Goal: Information Seeking & Learning: Learn about a topic

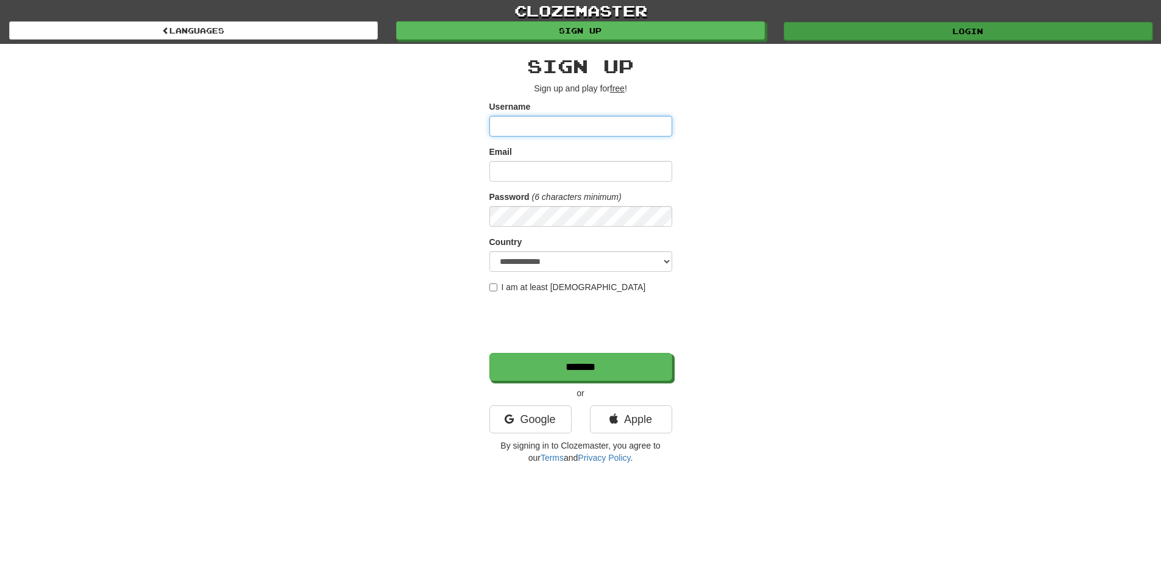
type input "**********"
click at [857, 21] on div "Login" at bounding box center [967, 30] width 387 height 18
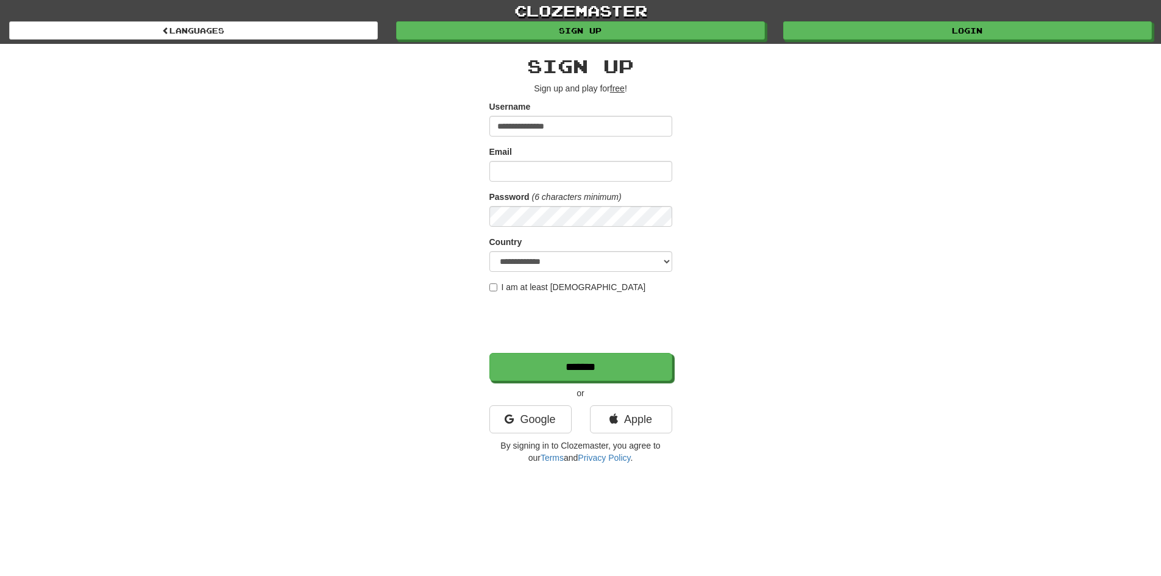
click at [910, 47] on div "**********" at bounding box center [580, 257] width 713 height 426
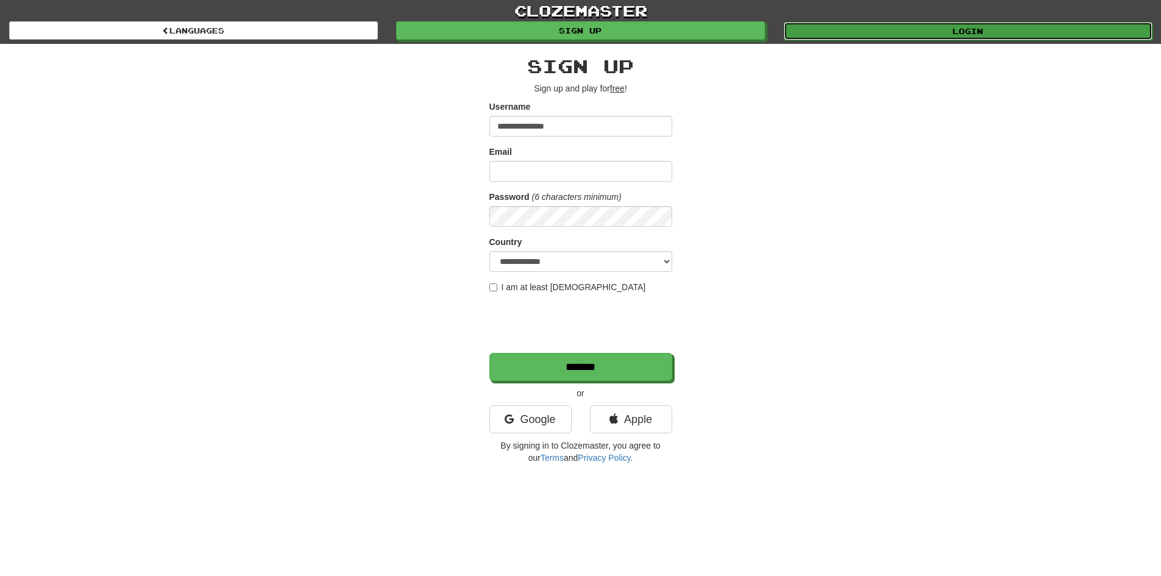
click at [911, 27] on link "Login" at bounding box center [967, 31] width 369 height 18
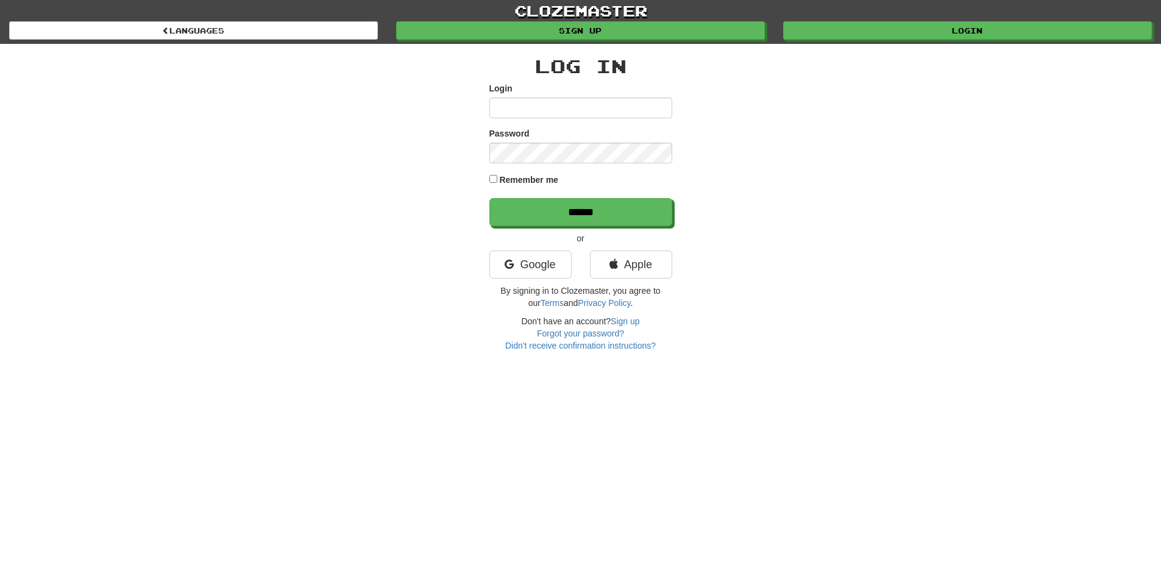
type input "**********"
click at [513, 175] on label "Remember me" at bounding box center [528, 180] width 59 height 12
click at [528, 211] on input "******" at bounding box center [581, 213] width 183 height 28
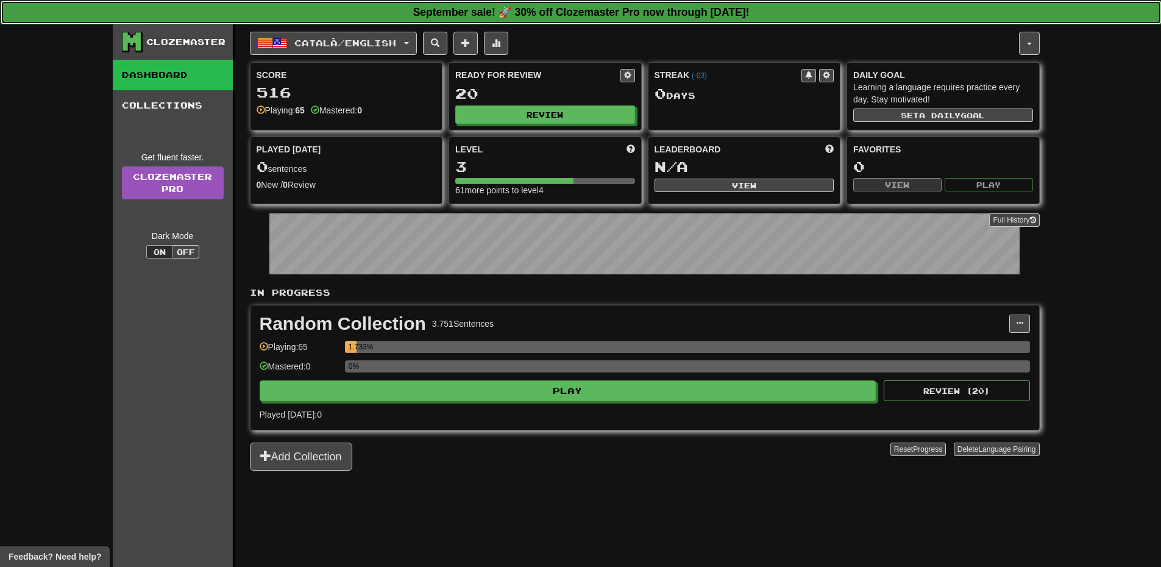
click at [551, 15] on strong "September sale! 🚀 30% off Clozemaster Pro now through [DATE]!" at bounding box center [581, 12] width 336 height 12
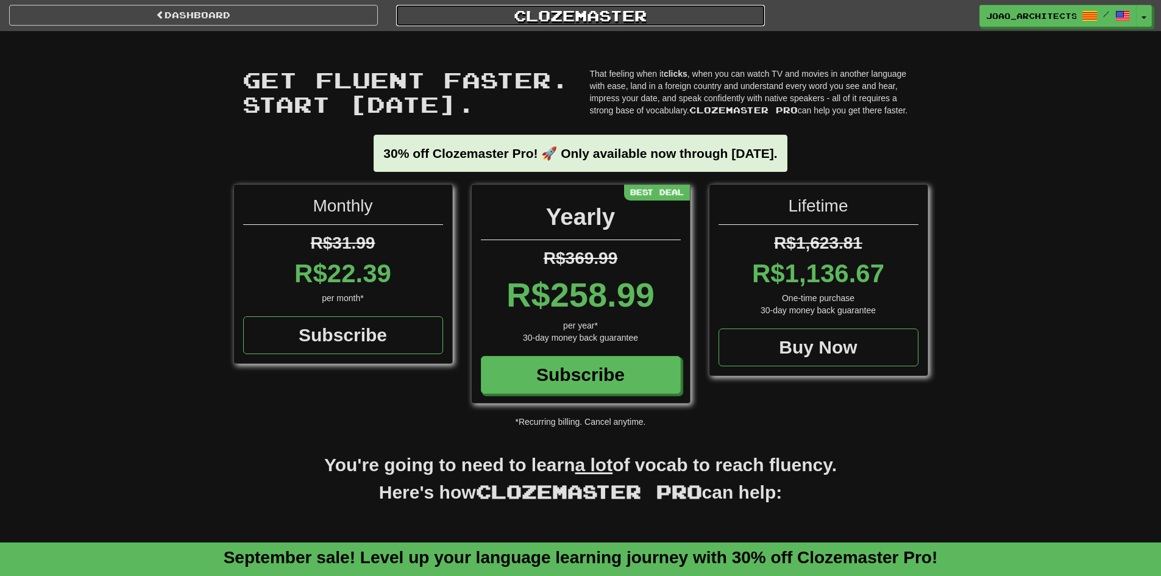
click at [576, 15] on link "Clozemaster" at bounding box center [580, 15] width 369 height 21
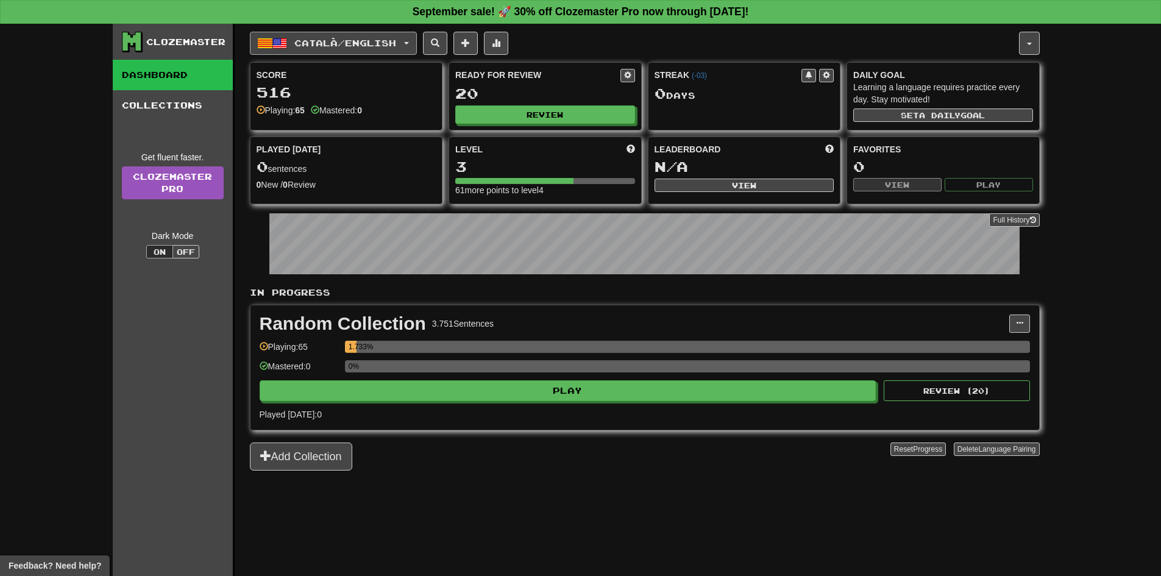
click at [364, 46] on span "Català / English" at bounding box center [345, 43] width 102 height 10
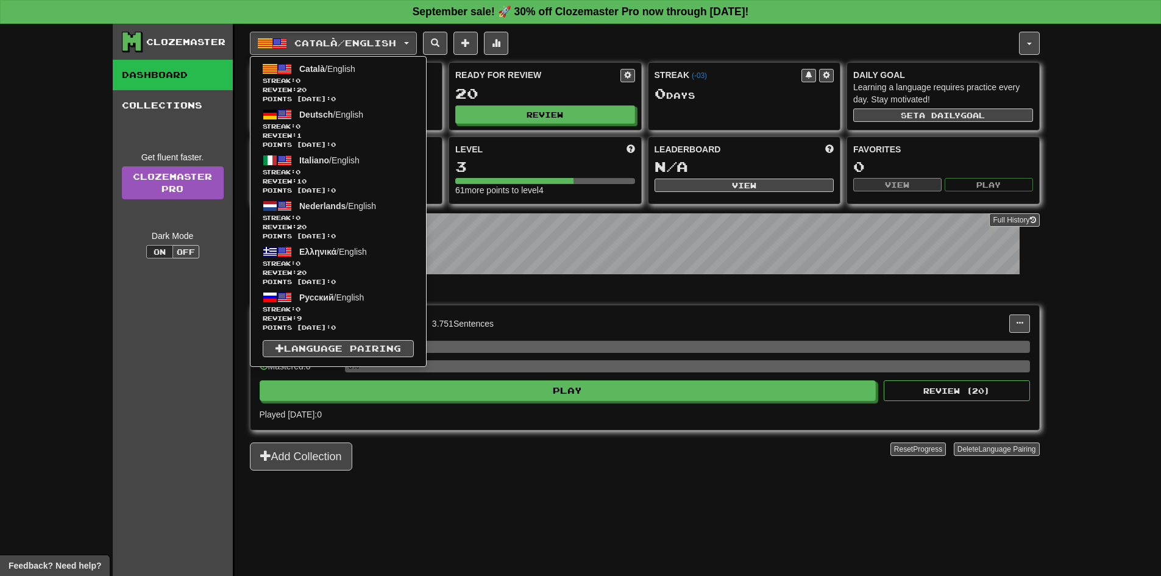
click at [498, 464] on div "Add Collection" at bounding box center [570, 456] width 640 height 28
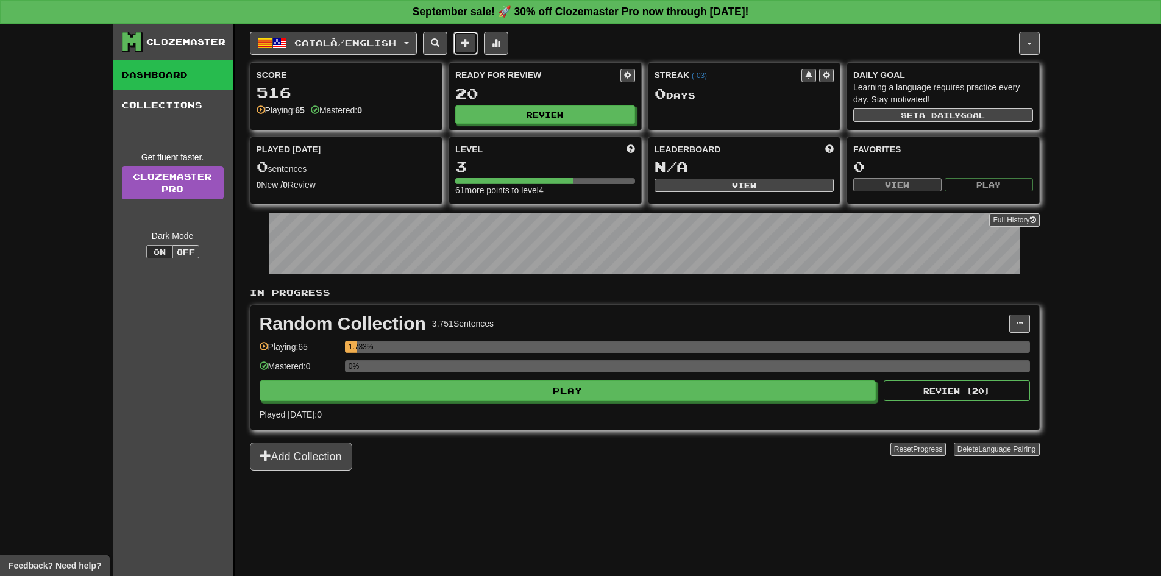
click at [470, 44] on span at bounding box center [465, 42] width 9 height 9
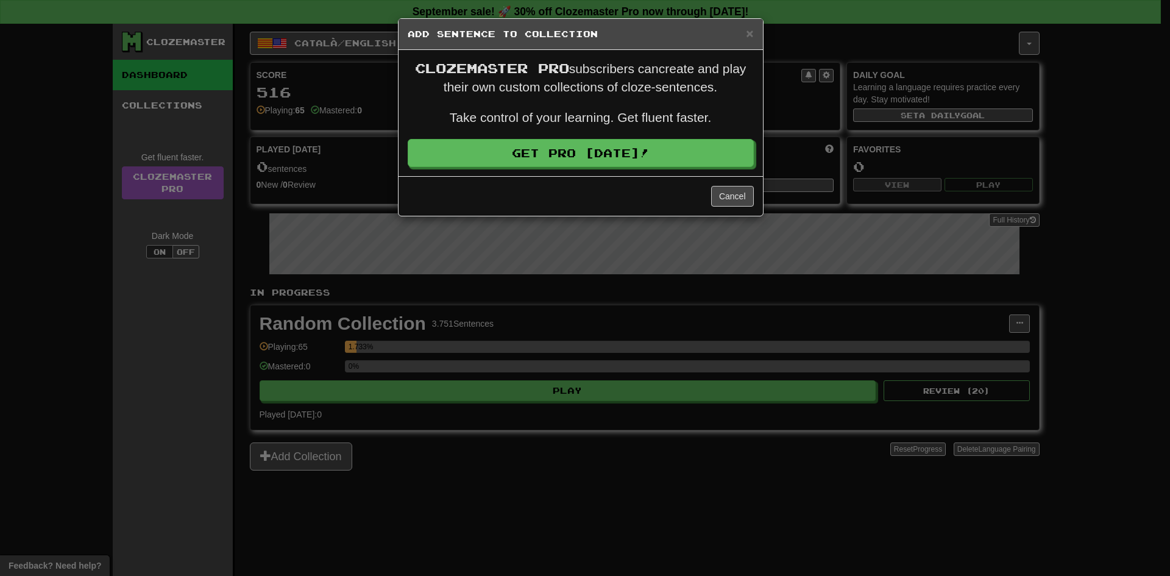
click at [741, 31] on h5 "Add Sentence to Collection" at bounding box center [581, 34] width 346 height 12
click at [746, 29] on span "×" at bounding box center [749, 33] width 7 height 14
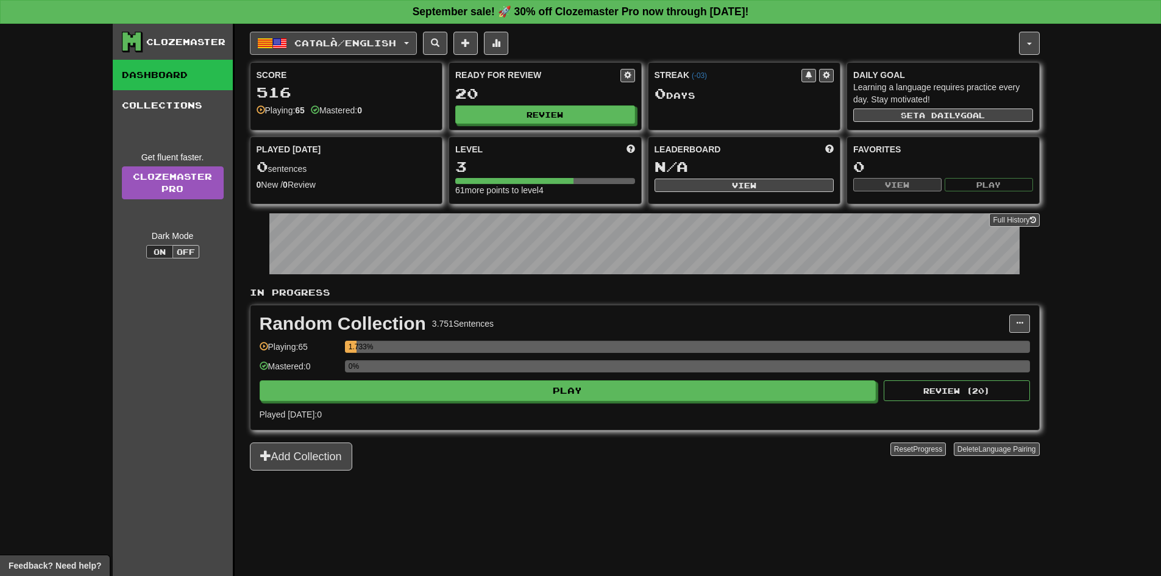
click at [335, 48] on button "Català / English" at bounding box center [333, 43] width 167 height 23
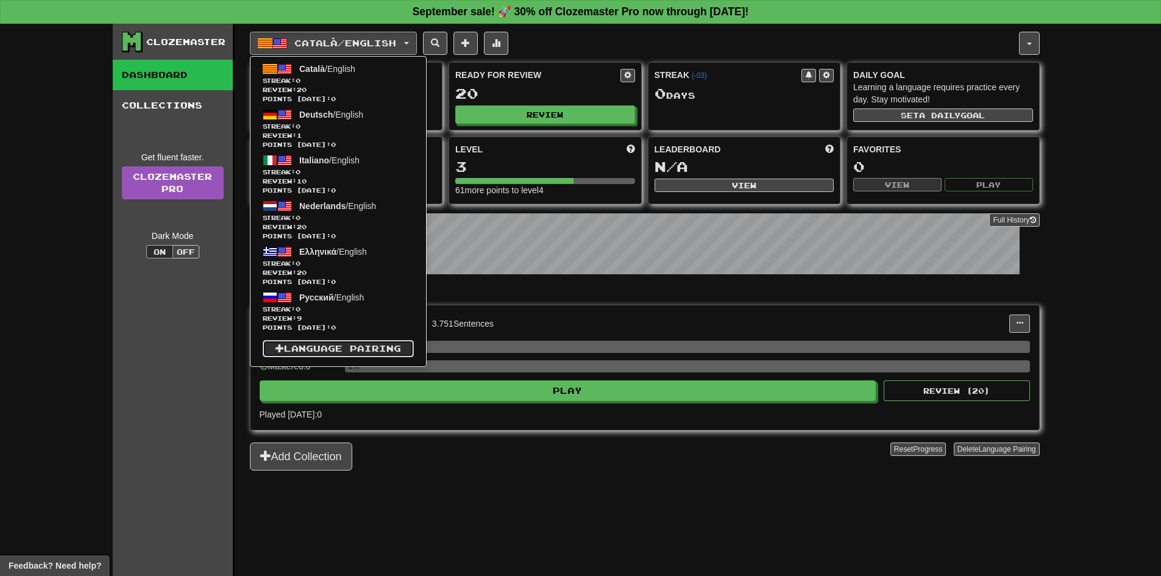
click at [361, 349] on link "Language Pairing" at bounding box center [338, 348] width 151 height 17
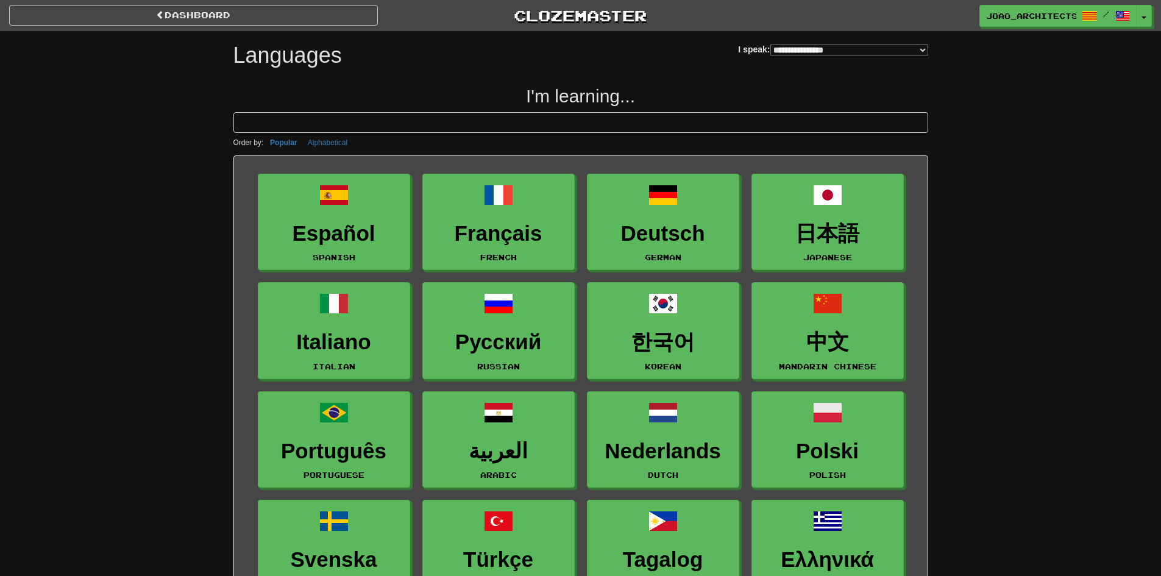
select select "*******"
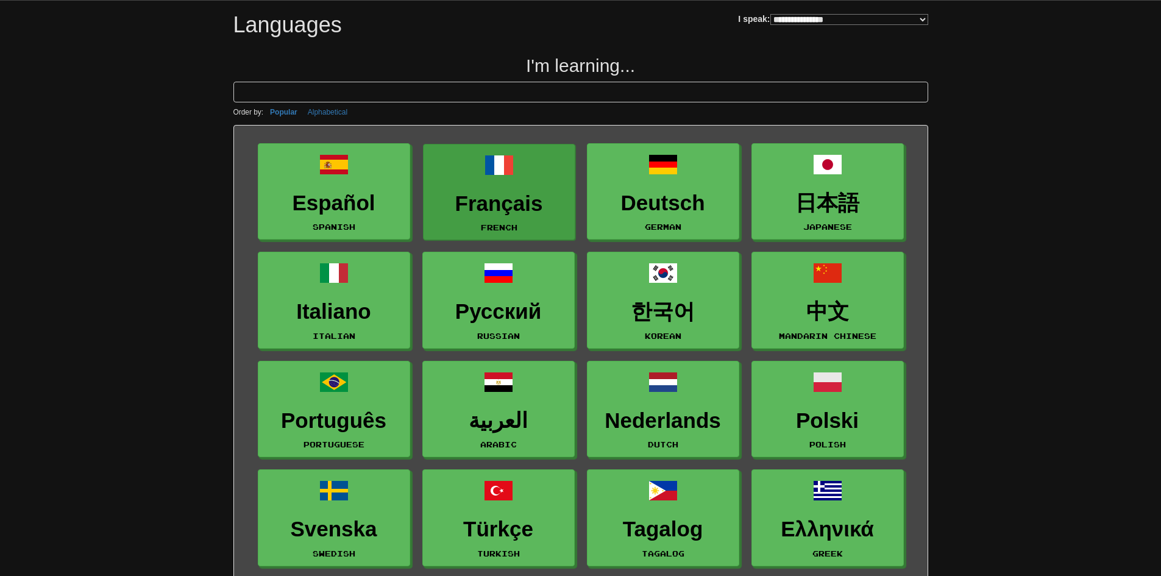
scroll to position [61, 0]
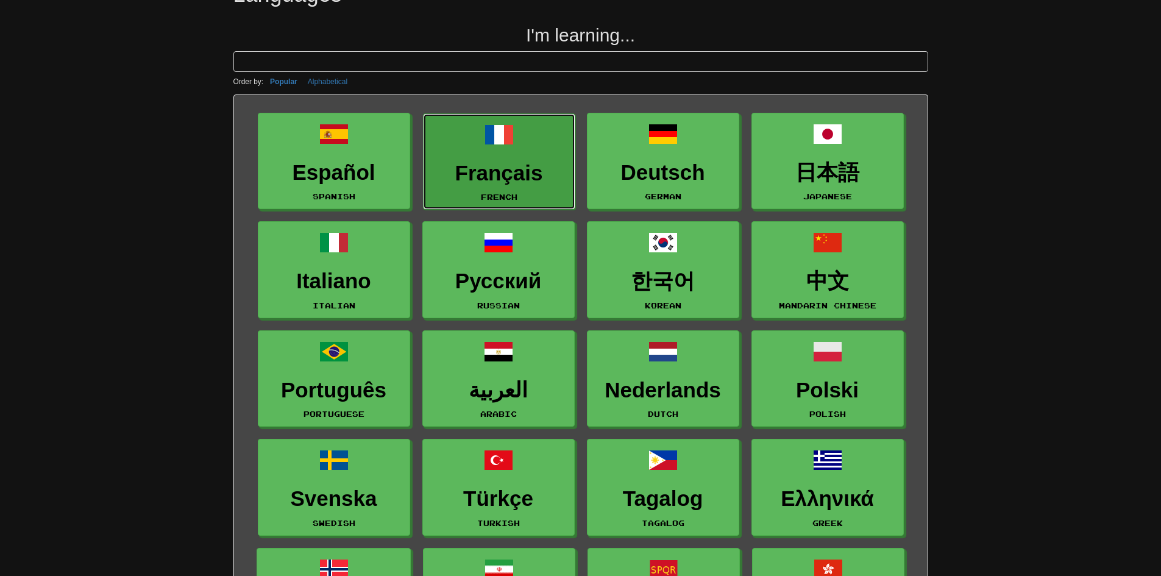
click at [492, 154] on link "Français French" at bounding box center [499, 161] width 152 height 97
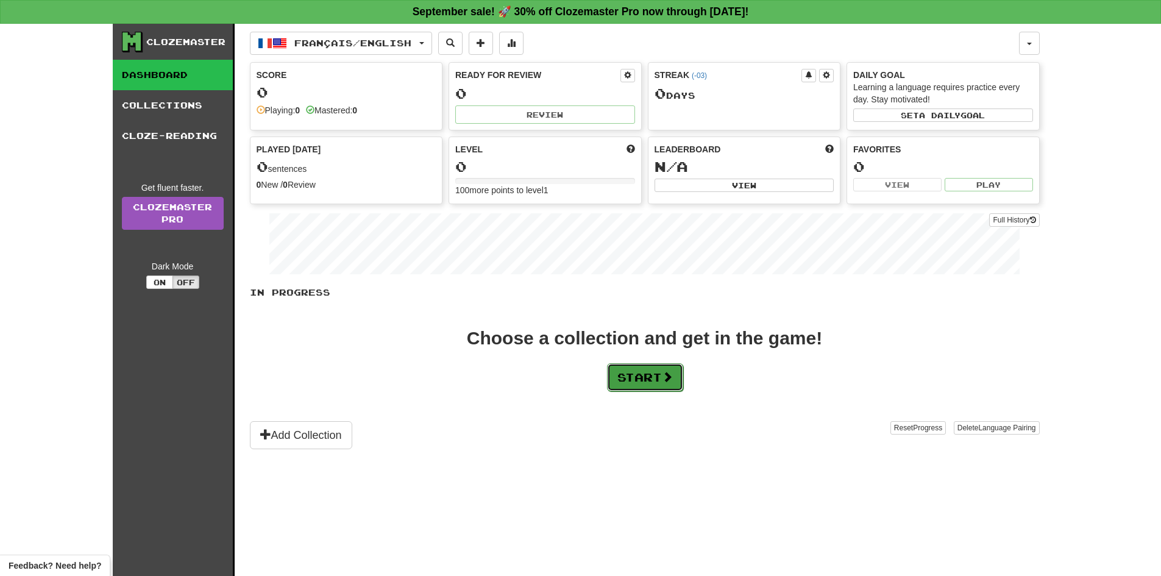
click at [646, 373] on button "Start" at bounding box center [645, 377] width 76 height 28
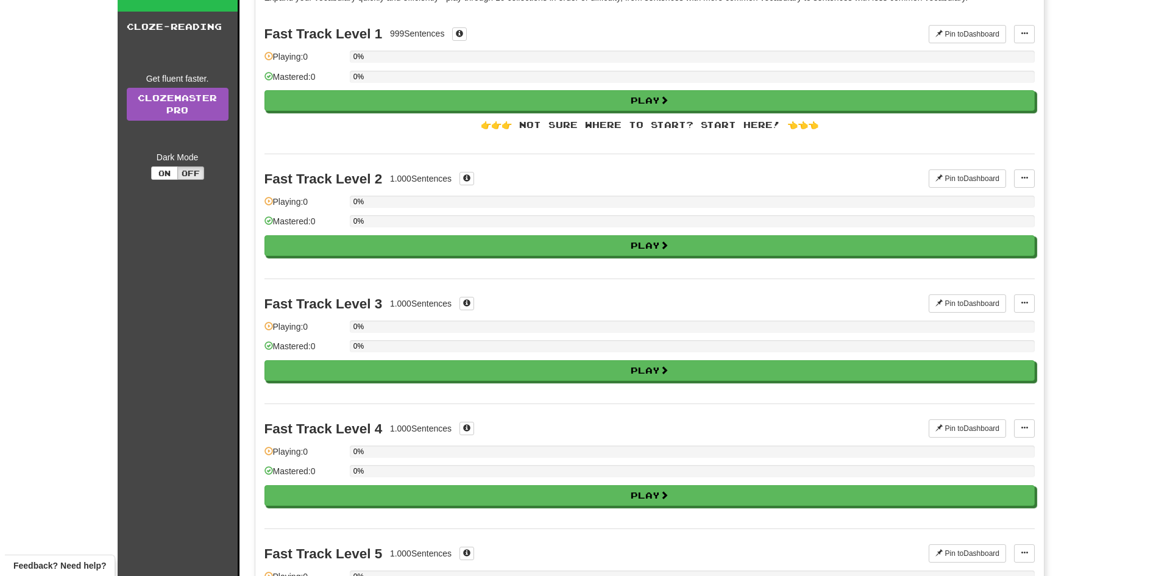
scroll to position [305, 0]
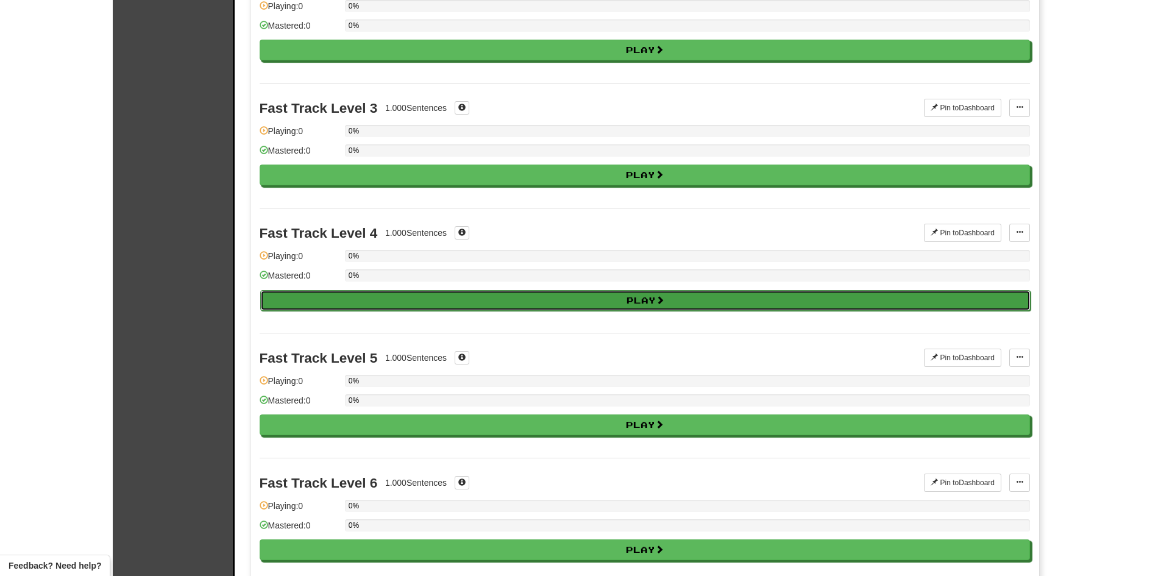
click at [457, 295] on button "Play" at bounding box center [645, 300] width 770 height 21
select select "**"
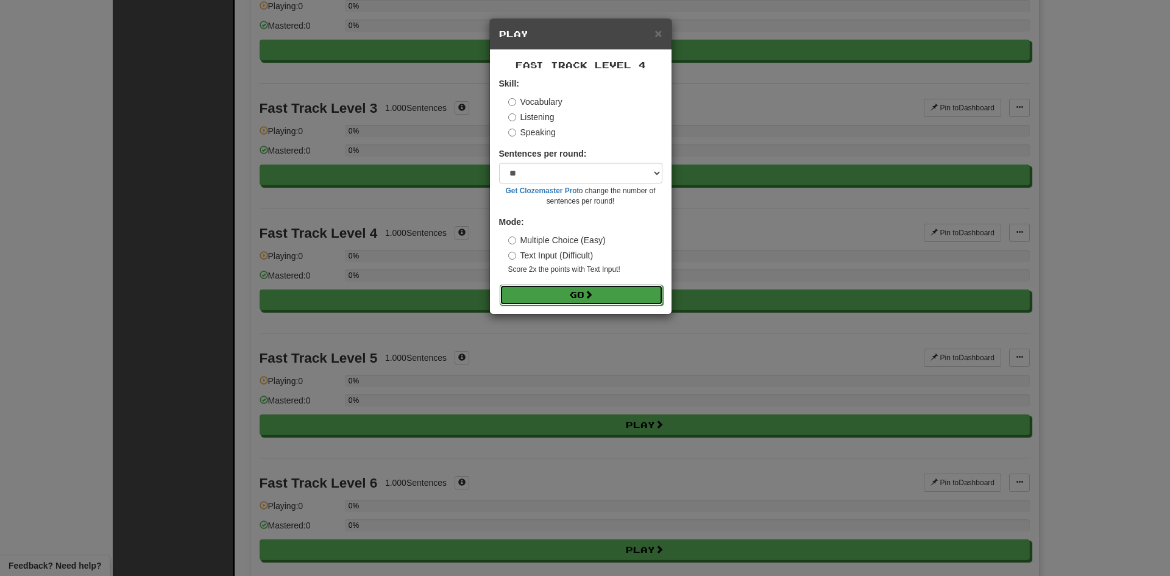
click at [542, 292] on button "Go" at bounding box center [581, 295] width 163 height 21
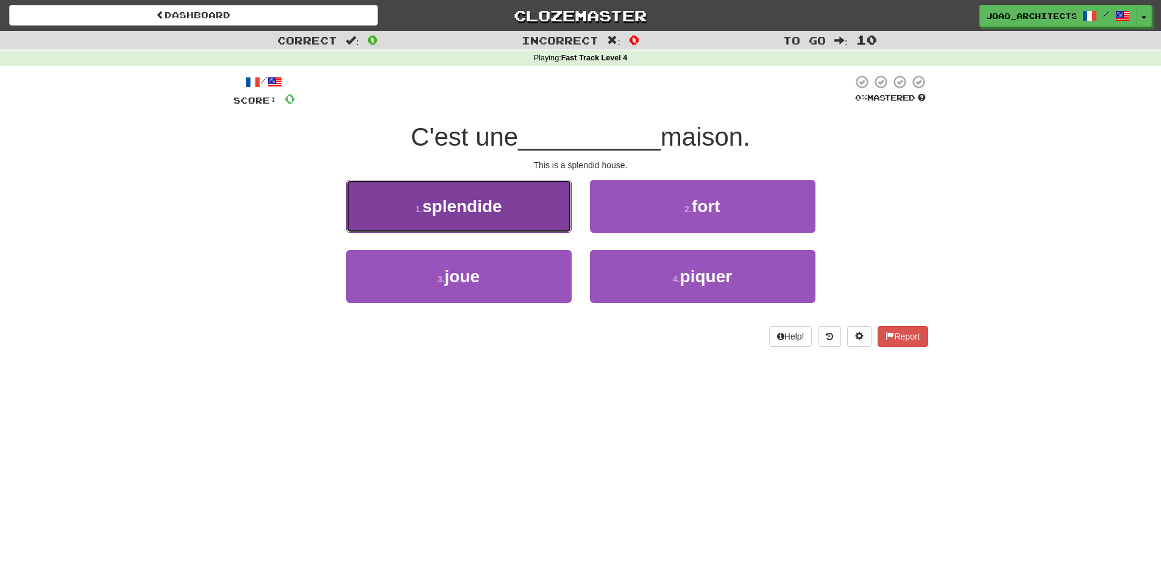
click at [481, 210] on span "splendide" at bounding box center [462, 206] width 80 height 19
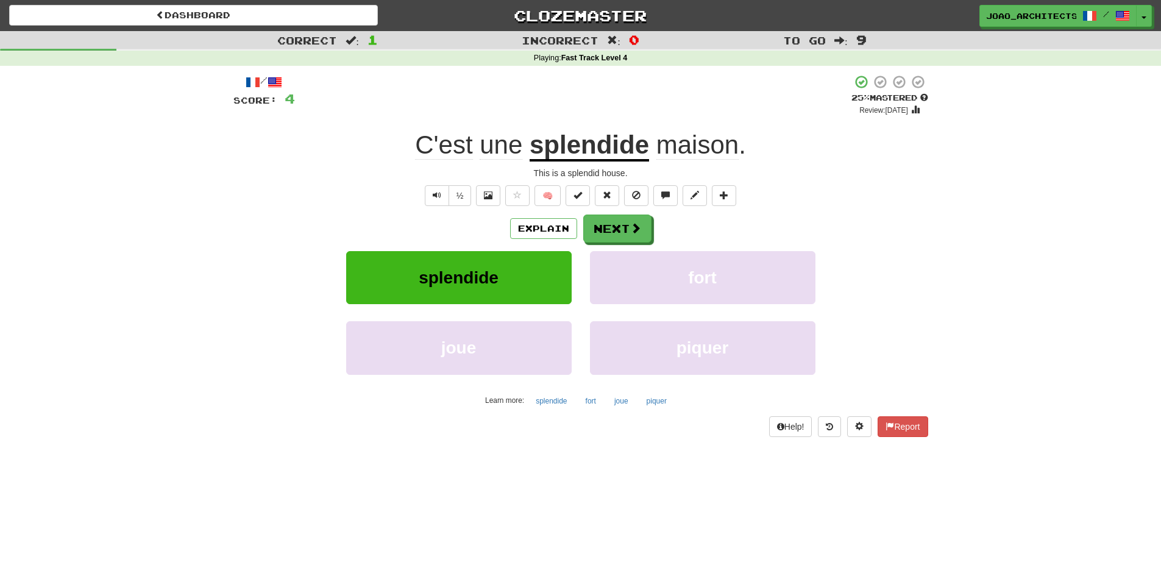
click at [612, 214] on div "Explain Next" at bounding box center [580, 228] width 695 height 28
click at [612, 213] on div "/ Score: 4 + 4 25 % Mastered Review: [DATE] C'est une splendide maison . This i…" at bounding box center [580, 255] width 695 height 362
click at [612, 225] on button "Next" at bounding box center [618, 229] width 68 height 28
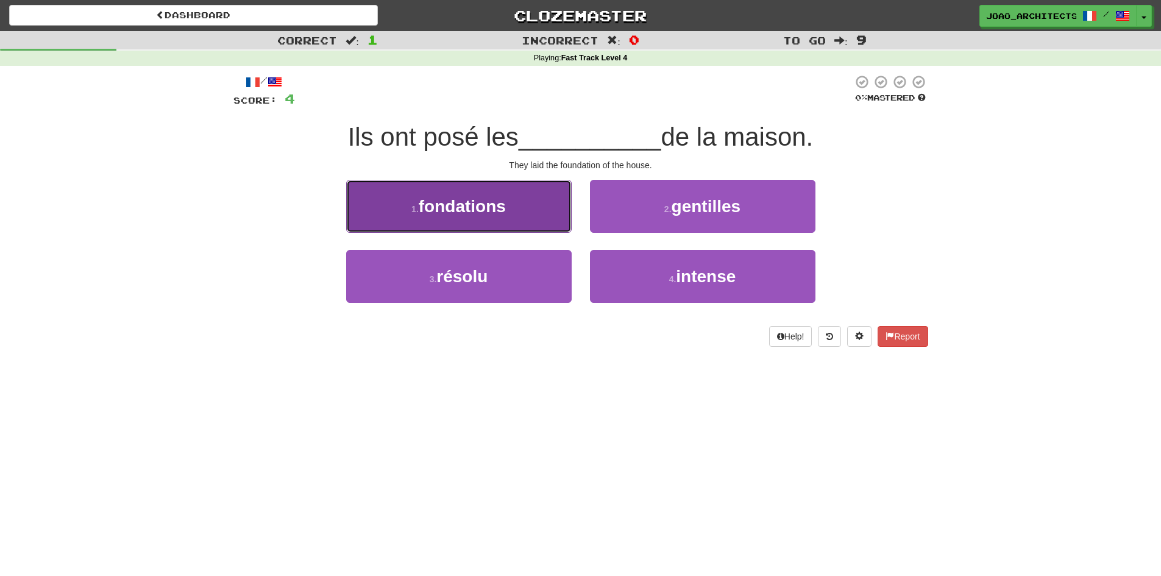
click at [536, 201] on button "1 . fondations" at bounding box center [458, 206] width 225 height 53
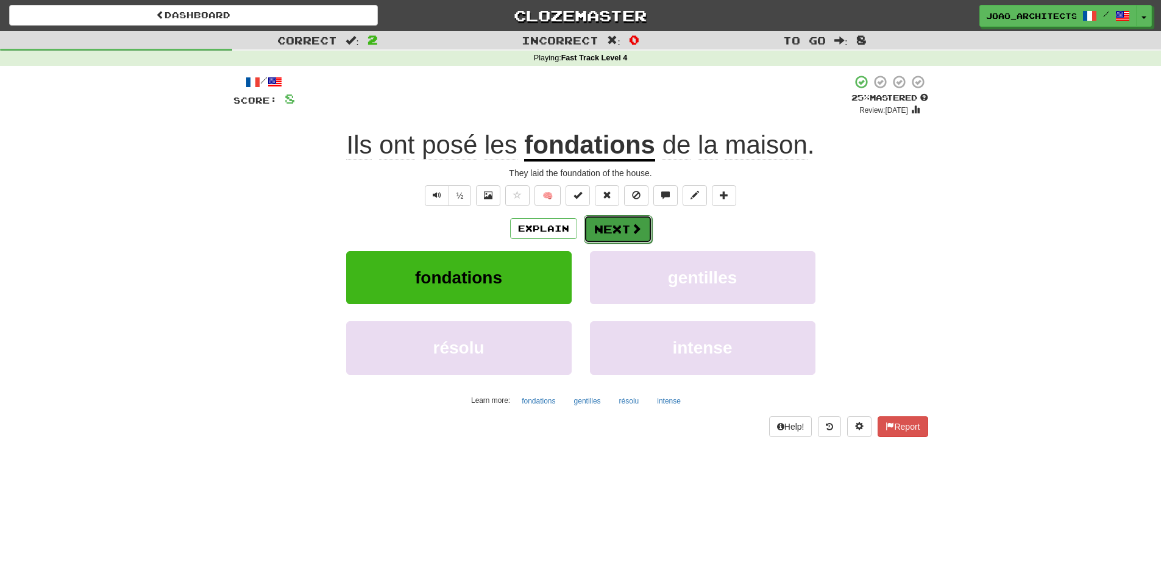
click at [596, 215] on button "Next" at bounding box center [618, 229] width 68 height 28
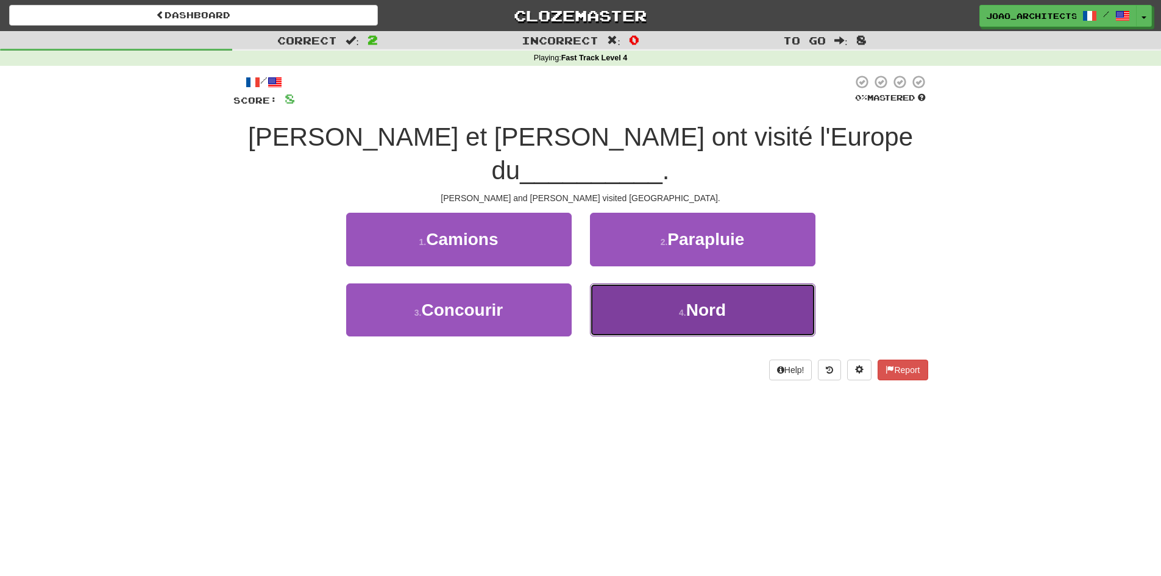
click at [646, 283] on button "4 . Nord" at bounding box center [702, 309] width 225 height 53
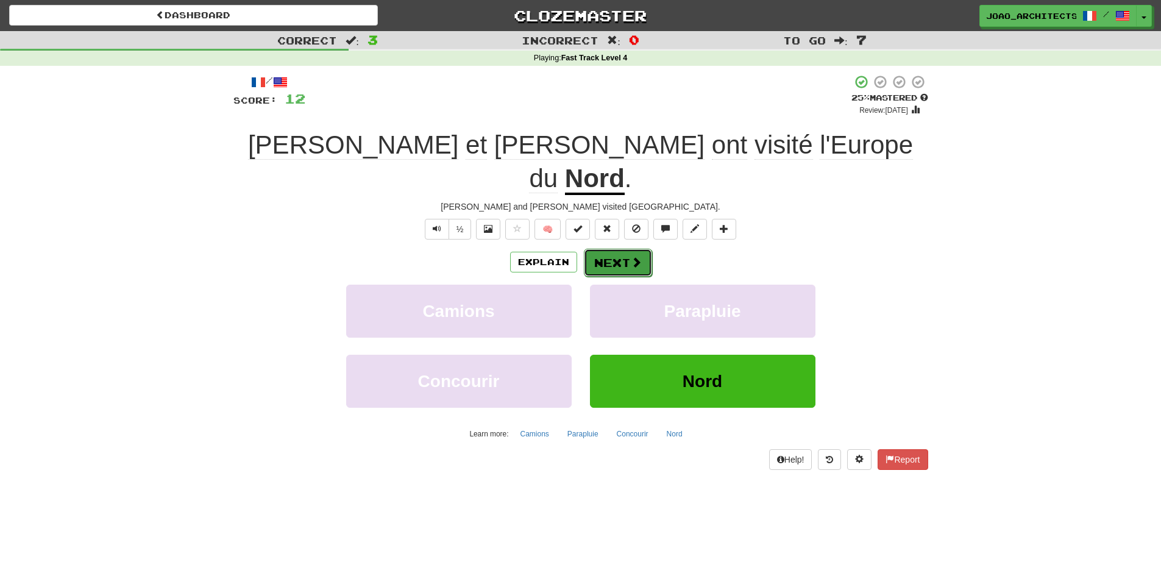
click at [601, 249] on button "Next" at bounding box center [618, 263] width 68 height 28
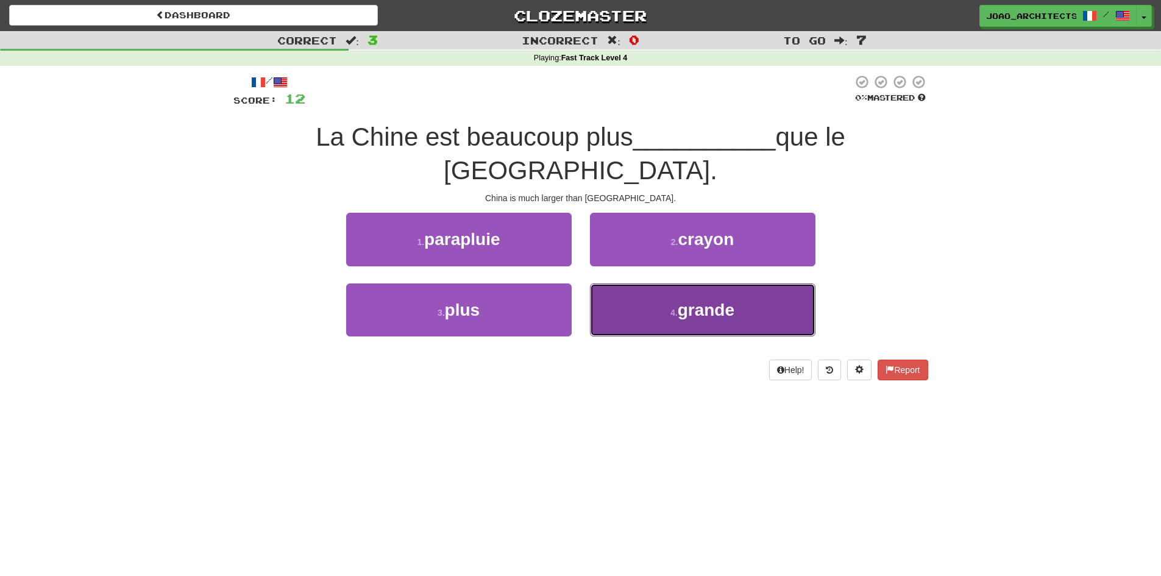
click at [642, 283] on button "4 . grande" at bounding box center [702, 309] width 225 height 53
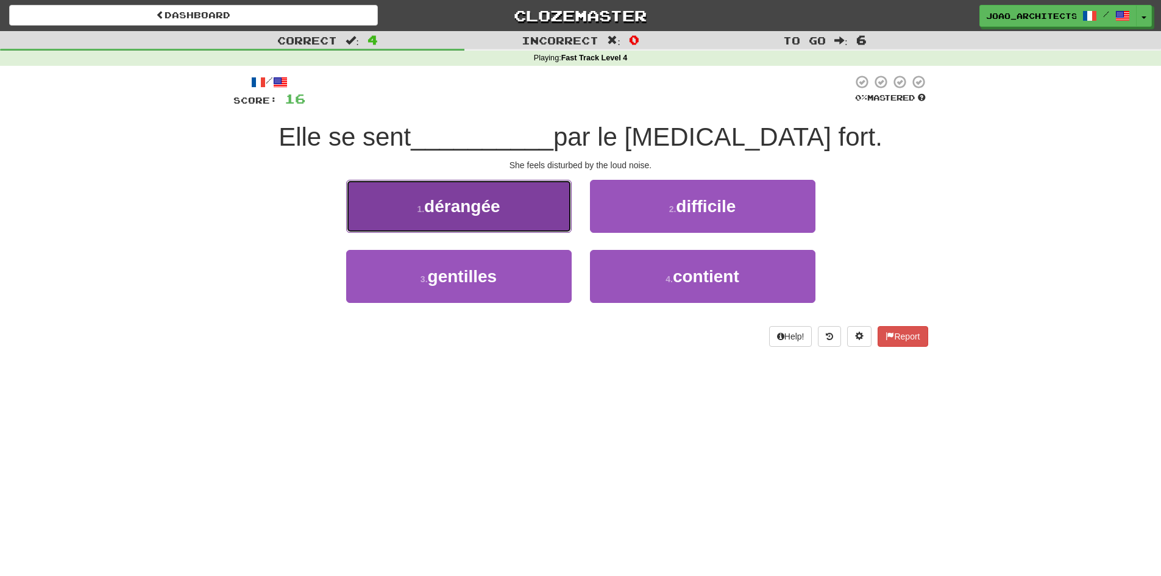
click at [532, 206] on button "1 . dérangée" at bounding box center [458, 206] width 225 height 53
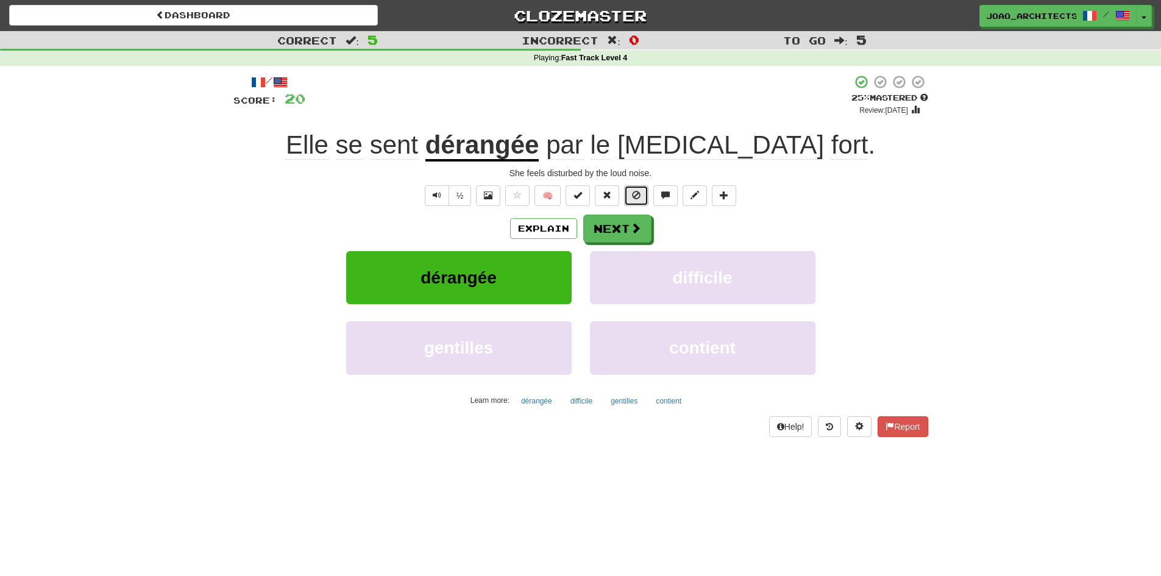
click at [634, 195] on span at bounding box center [636, 195] width 9 height 9
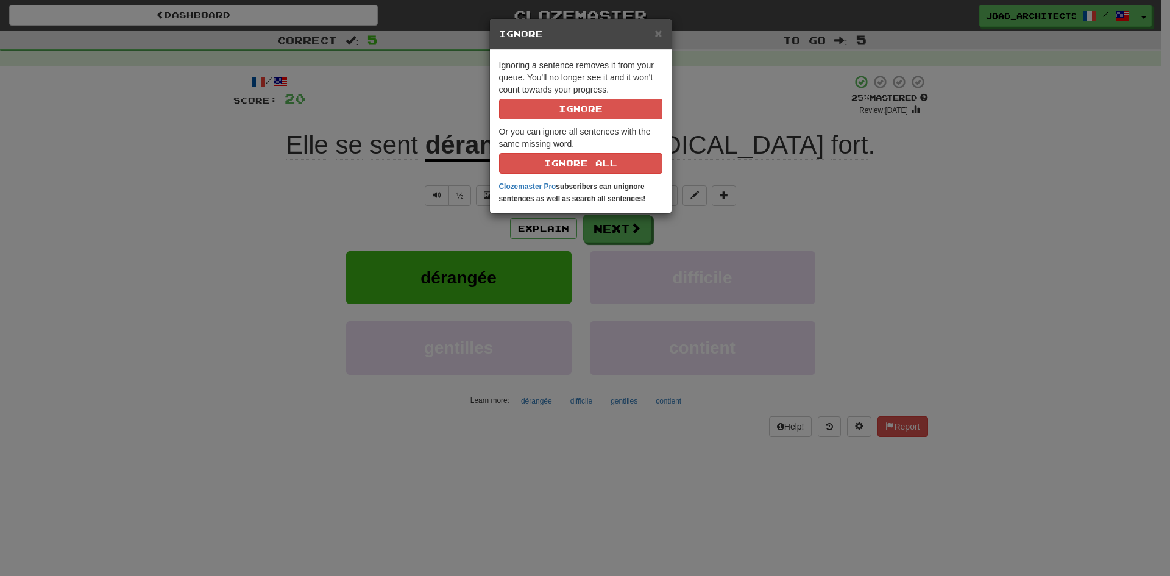
drag, startPoint x: 846, startPoint y: 122, endPoint x: 783, endPoint y: 133, distance: 63.2
click at [826, 130] on div "× Ignore Ignoring a sentence removes it from your queue. You'll no longer see i…" at bounding box center [585, 288] width 1170 height 576
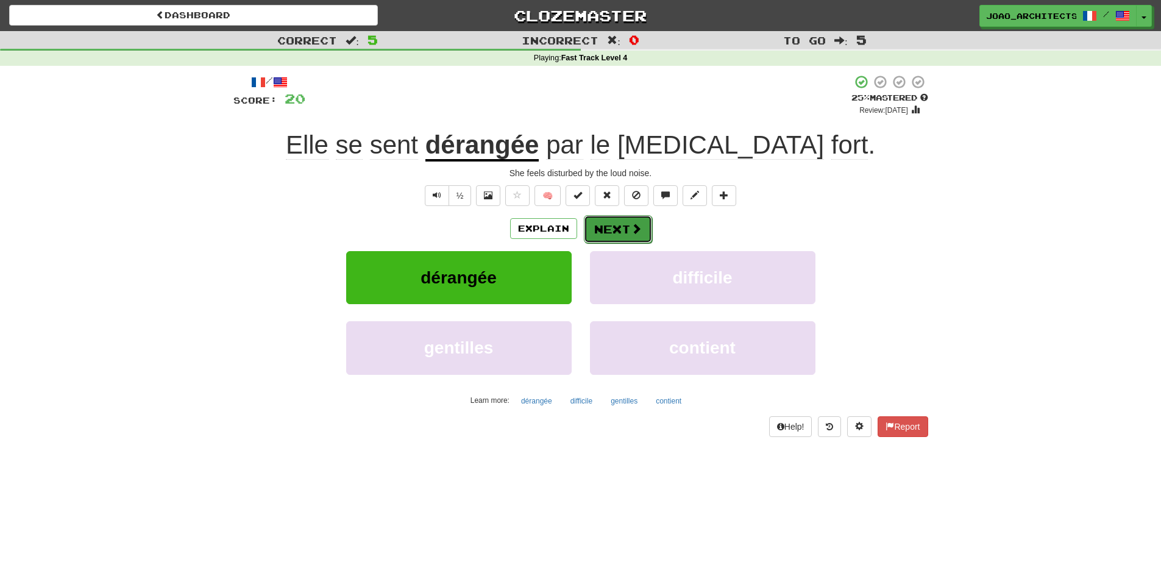
click at [627, 222] on button "Next" at bounding box center [618, 229] width 68 height 28
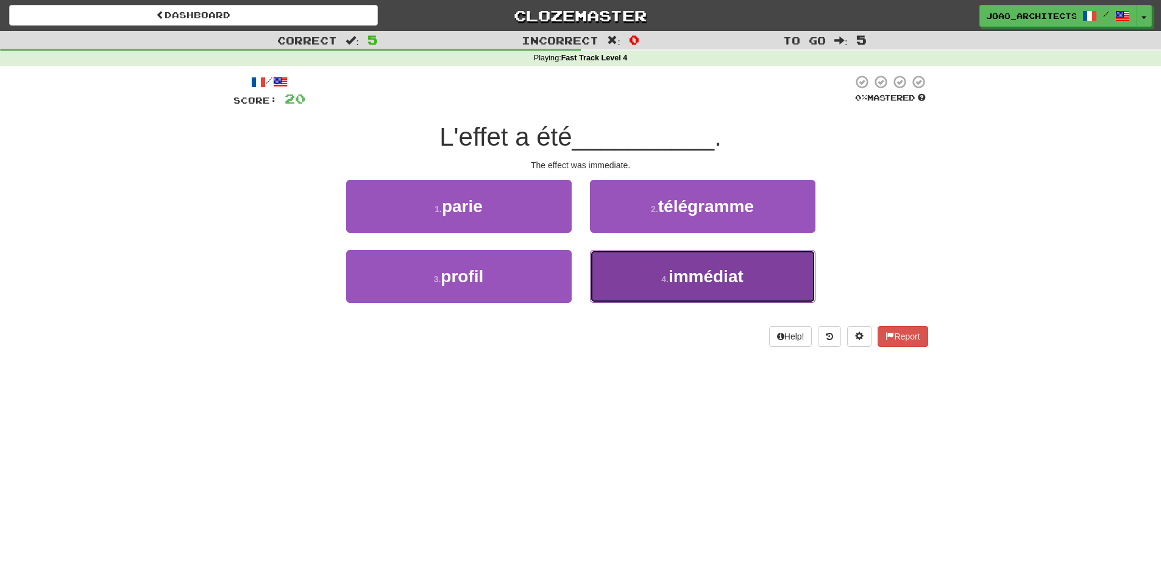
click at [720, 281] on span "immédiat" at bounding box center [705, 276] width 75 height 19
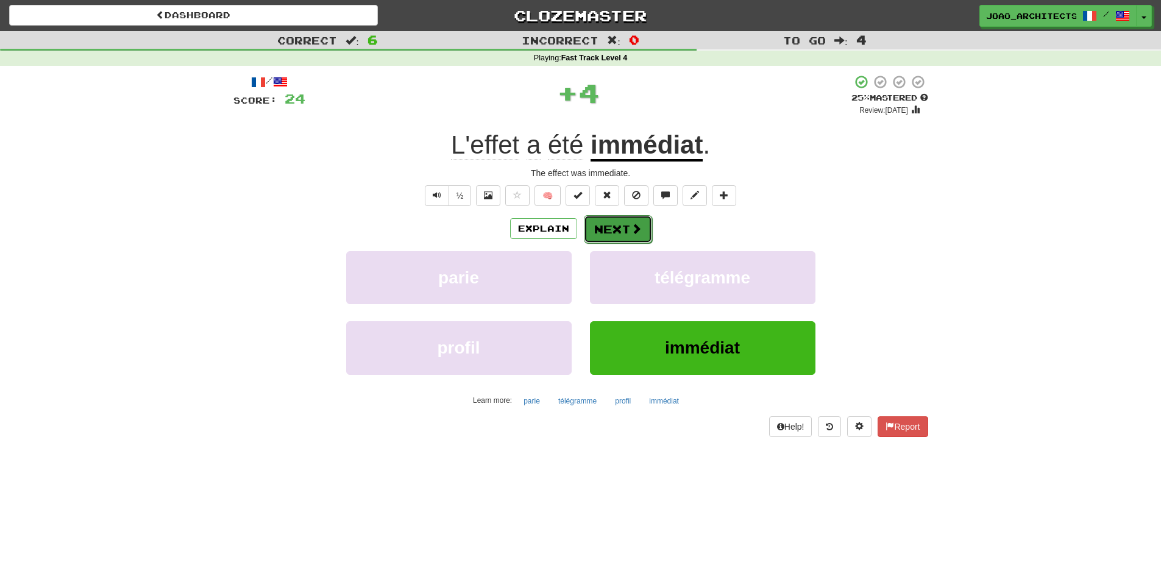
click at [620, 235] on button "Next" at bounding box center [618, 229] width 68 height 28
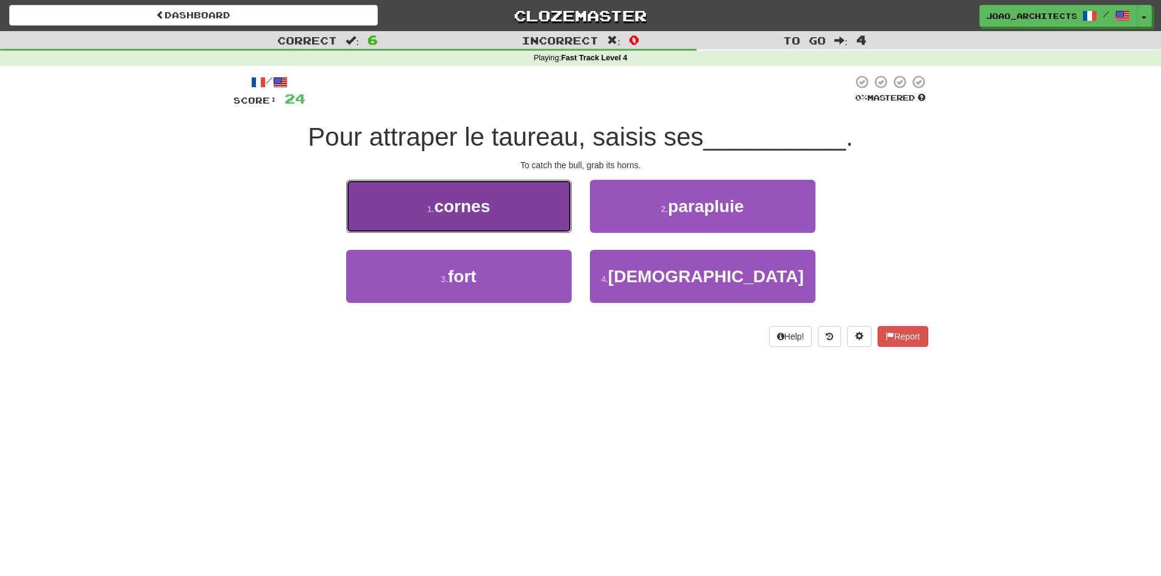
click at [554, 216] on button "1 . cornes" at bounding box center [458, 206] width 225 height 53
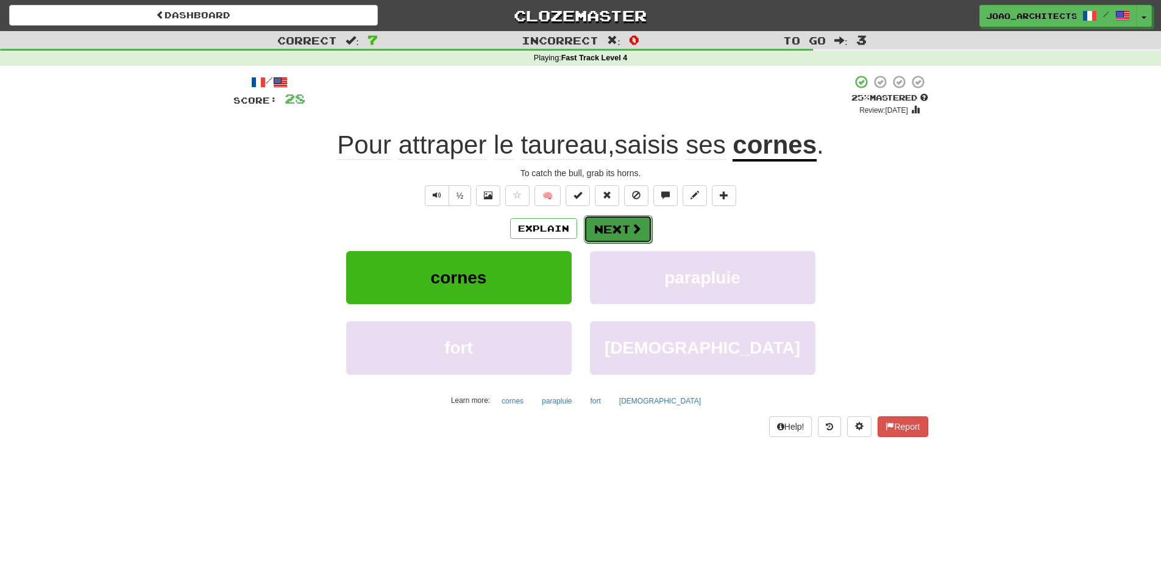
click at [624, 224] on button "Next" at bounding box center [618, 229] width 68 height 28
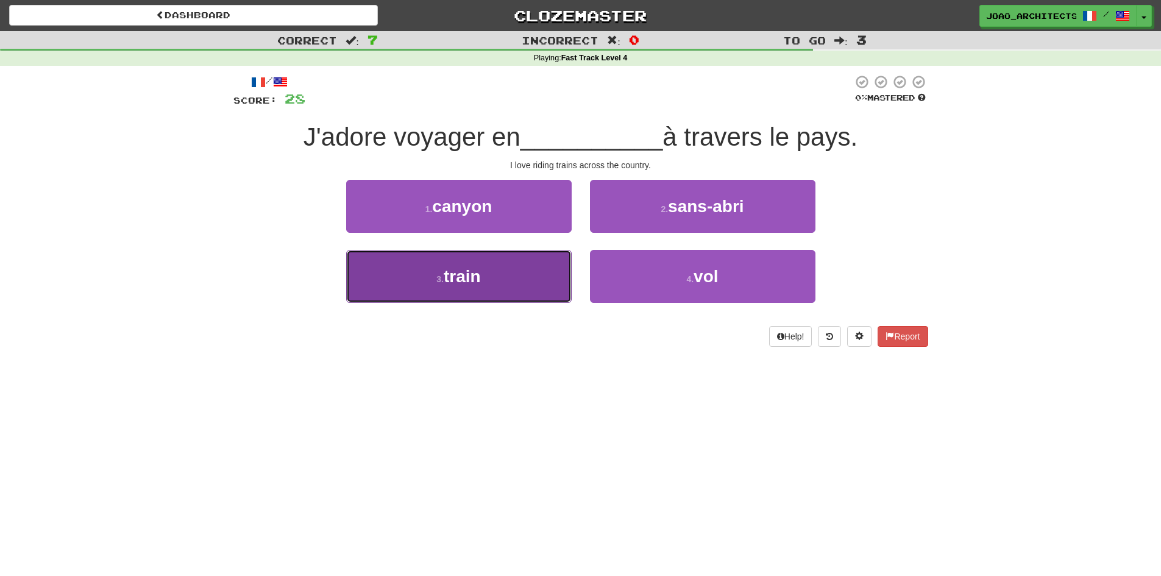
click at [491, 297] on button "3 . train" at bounding box center [458, 276] width 225 height 53
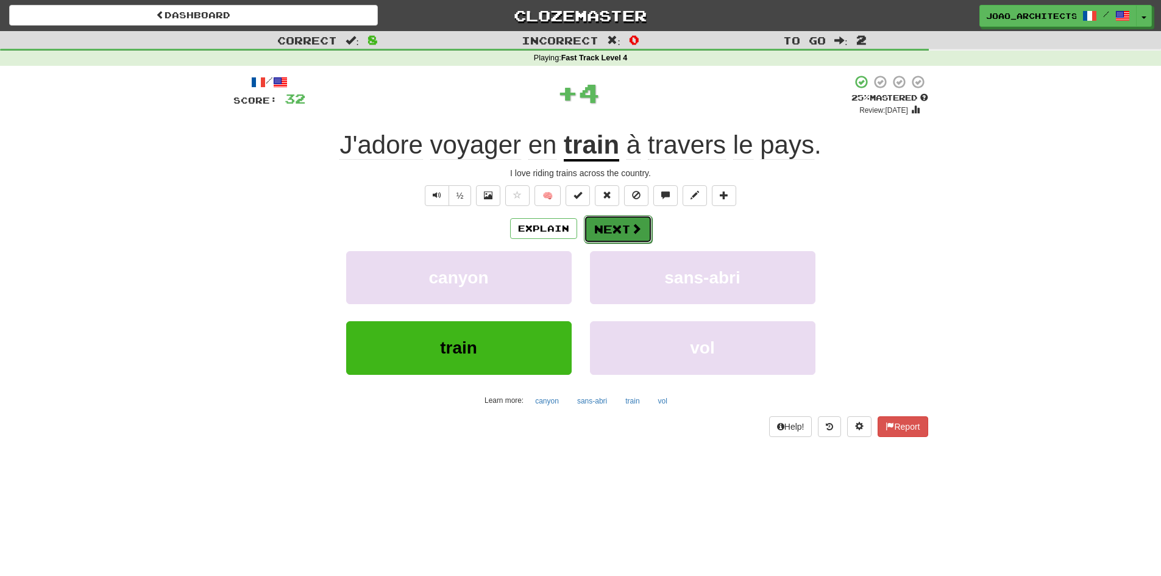
click at [631, 236] on button "Next" at bounding box center [618, 229] width 68 height 28
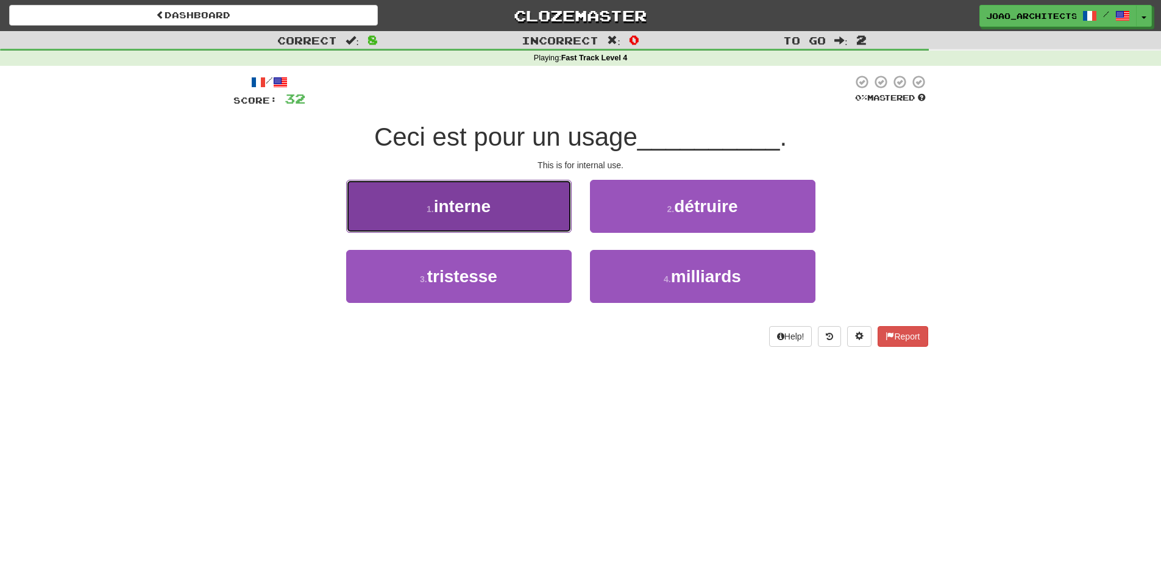
click at [548, 212] on button "1 . interne" at bounding box center [458, 206] width 225 height 53
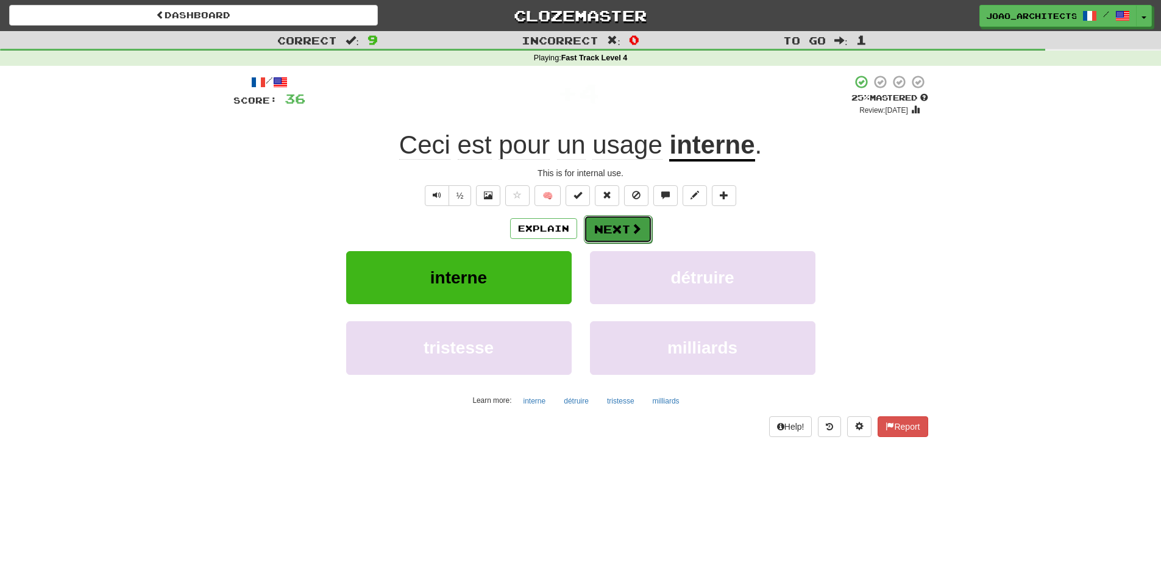
click at [624, 222] on button "Next" at bounding box center [618, 229] width 68 height 28
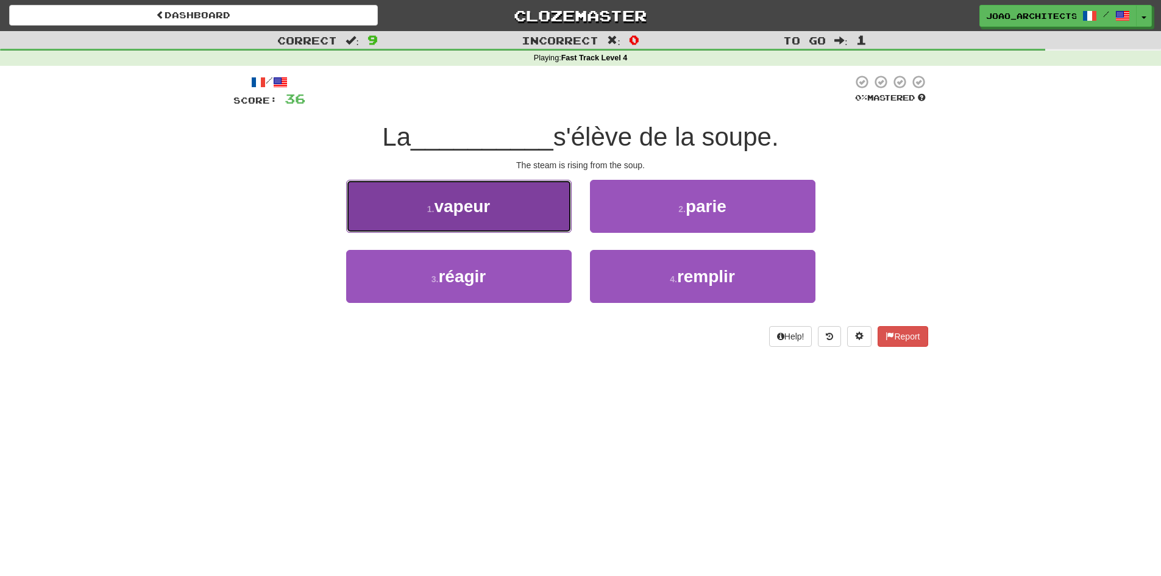
click at [520, 221] on button "1 . vapeur" at bounding box center [458, 206] width 225 height 53
